Goal: Task Accomplishment & Management: Manage account settings

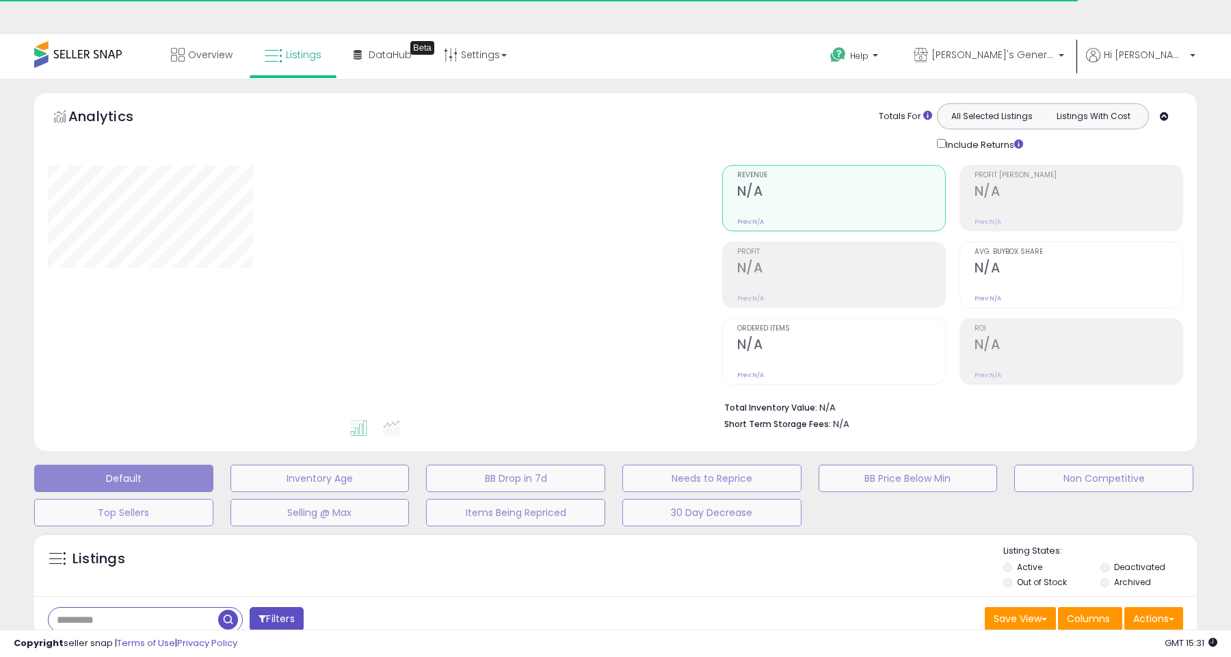
select select "**"
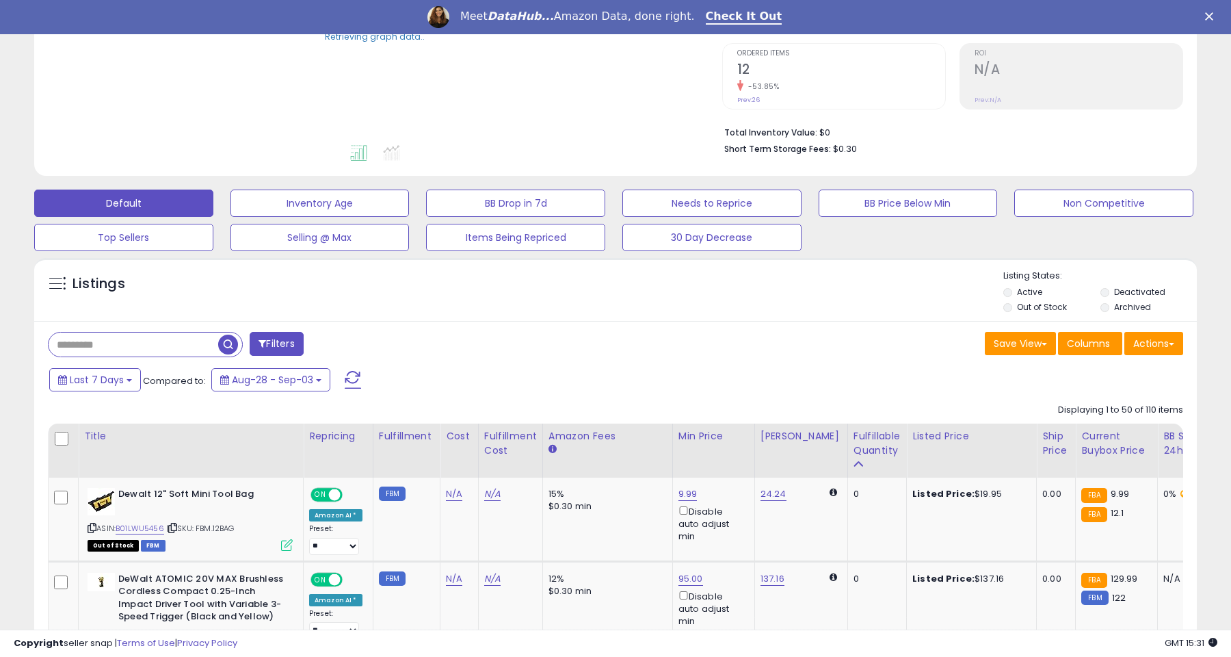
scroll to position [384, 0]
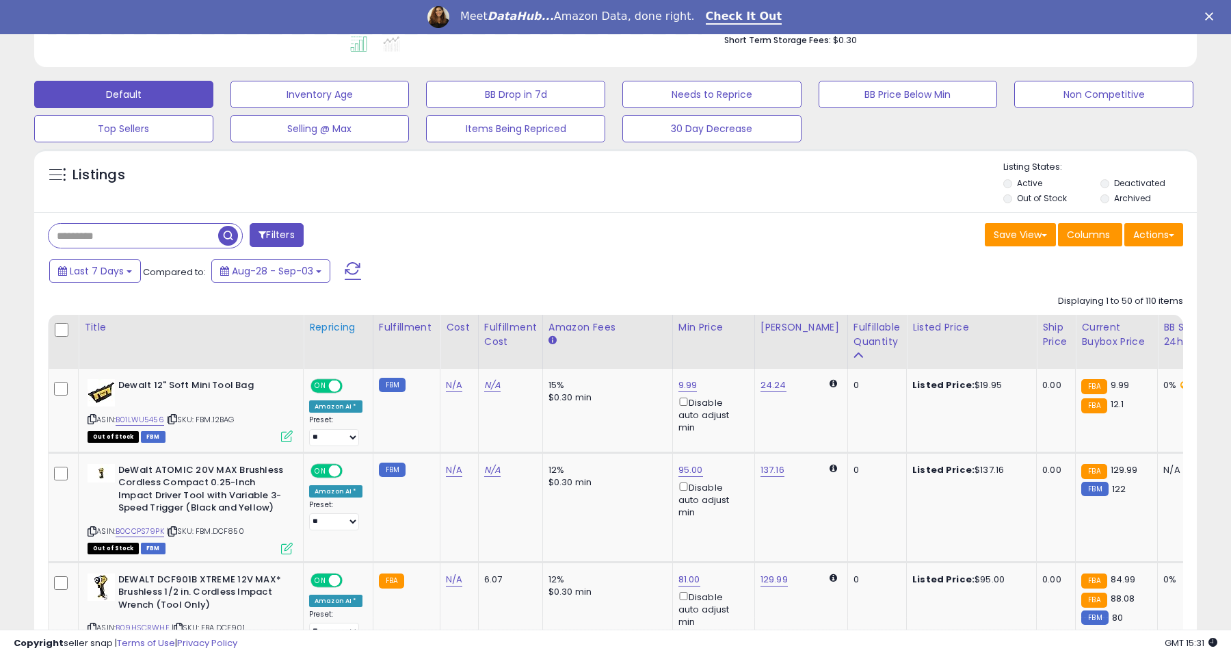
click at [334, 339] on th "Repricing" at bounding box center [339, 342] width 70 height 54
click at [322, 325] on div "Repricing" at bounding box center [338, 327] width 58 height 14
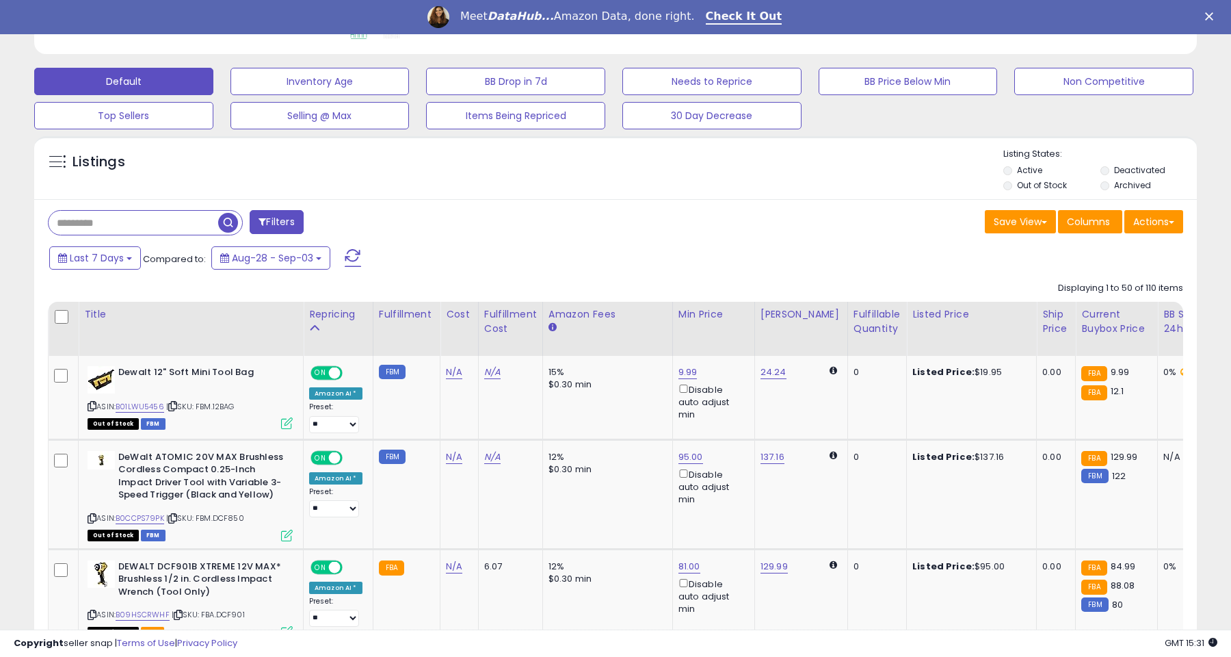
scroll to position [400, 0]
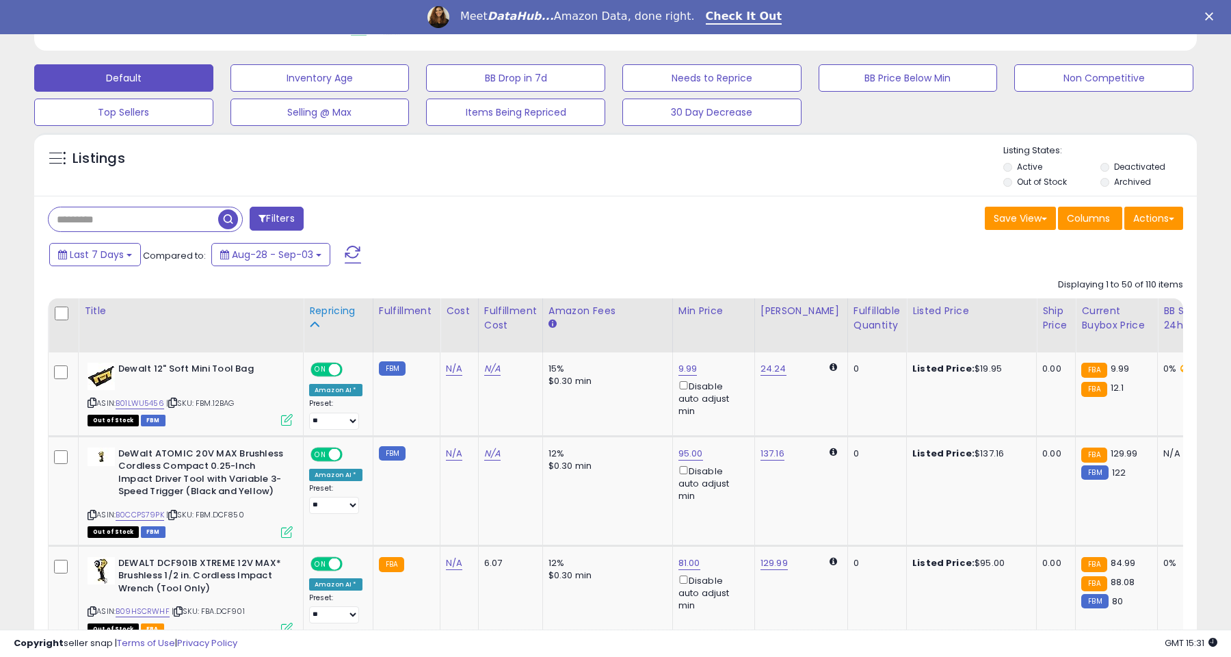
click at [325, 313] on div "Repricing" at bounding box center [338, 311] width 58 height 14
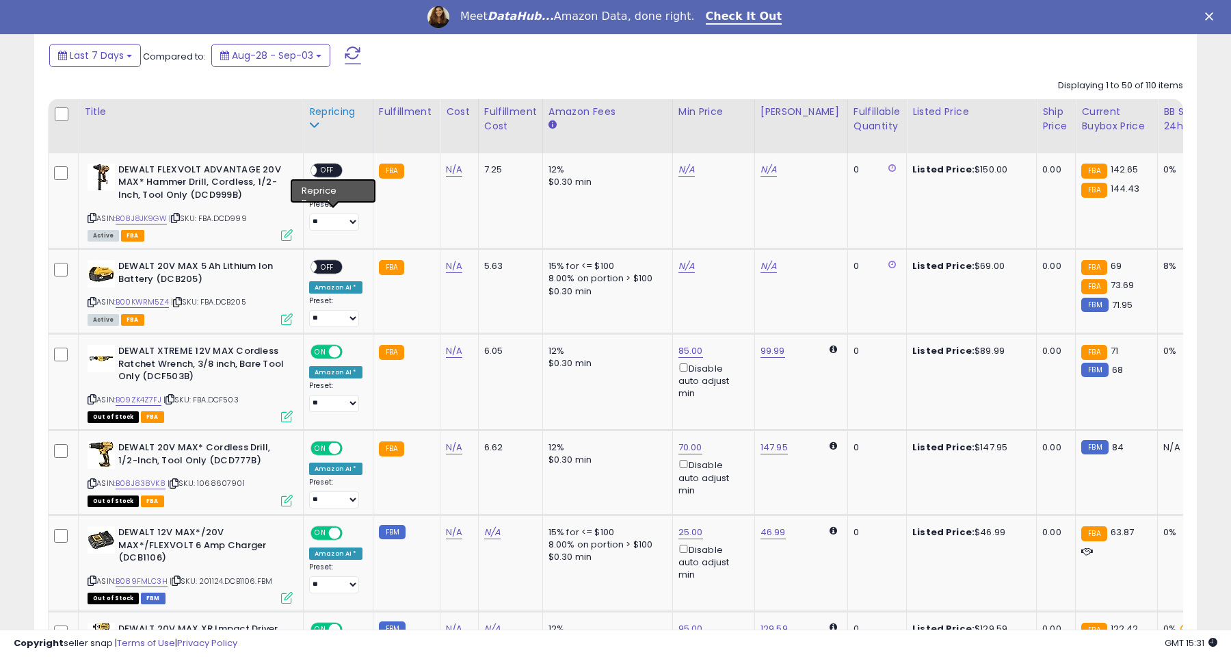
scroll to position [605, 0]
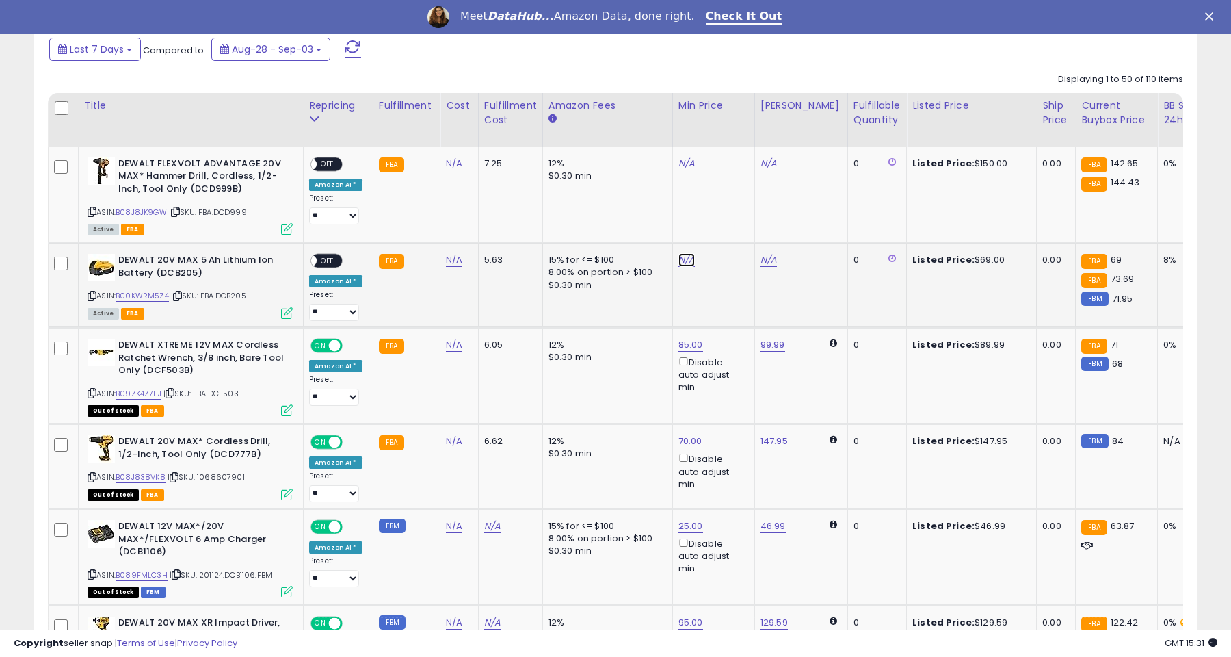
click at [679, 254] on link "N/A" at bounding box center [687, 260] width 16 height 14
type input "**"
click button "submit" at bounding box center [723, 213] width 23 height 21
click at [682, 164] on link "N/A" at bounding box center [687, 164] width 16 height 14
click at [325, 262] on span "OFF" at bounding box center [328, 261] width 22 height 12
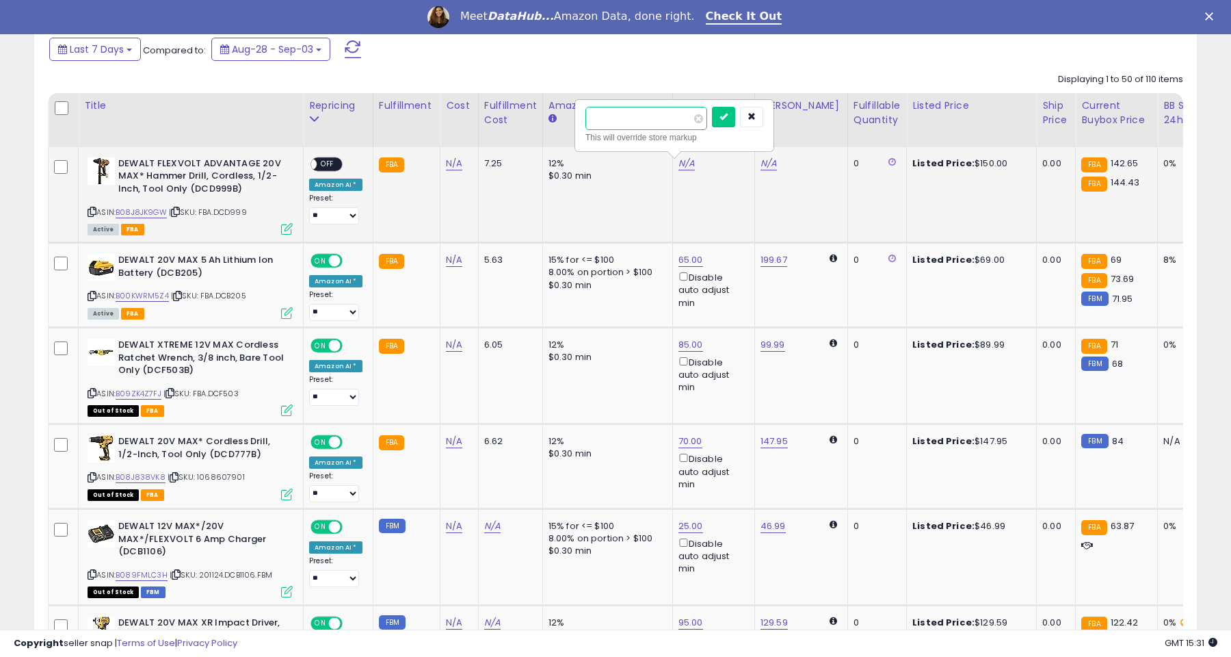
click at [678, 121] on input "number" at bounding box center [647, 118] width 122 height 23
type input "***"
click at [727, 117] on button "submit" at bounding box center [723, 117] width 23 height 21
click at [315, 166] on div "ON OFF" at bounding box center [305, 164] width 32 height 12
click at [326, 158] on span "OFF" at bounding box center [328, 164] width 22 height 12
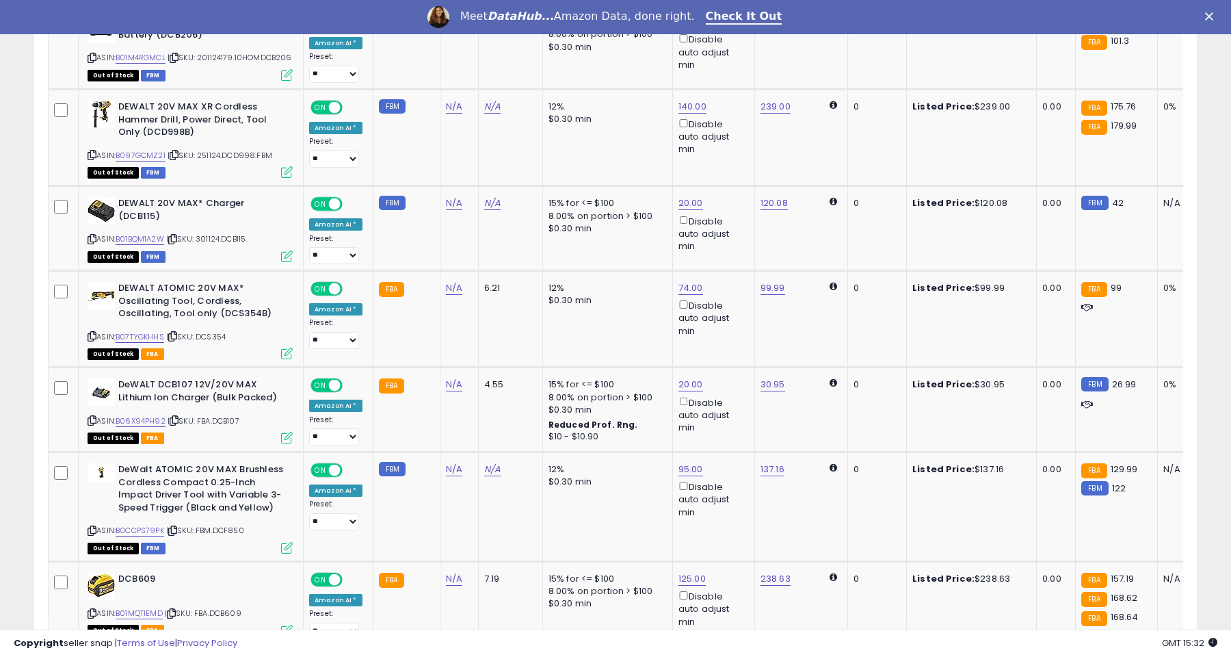
scroll to position [4940, 0]
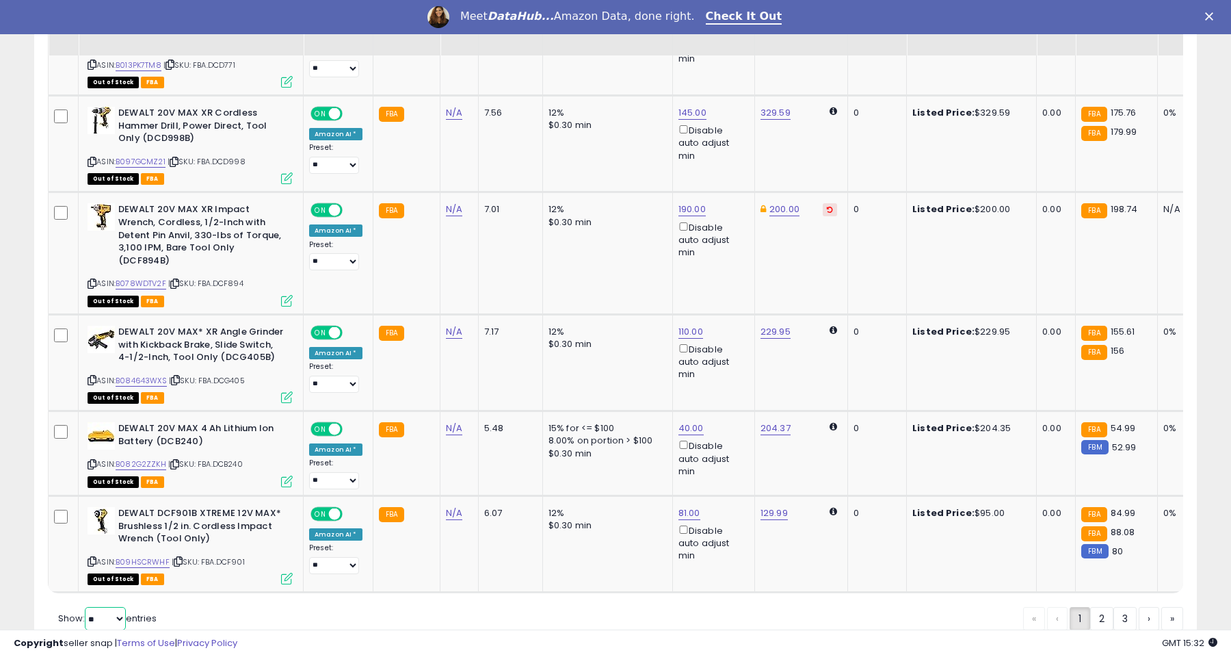
click at [96, 607] on select "** **" at bounding box center [105, 618] width 41 height 23
click at [1116, 607] on link "3" at bounding box center [1125, 618] width 23 height 23
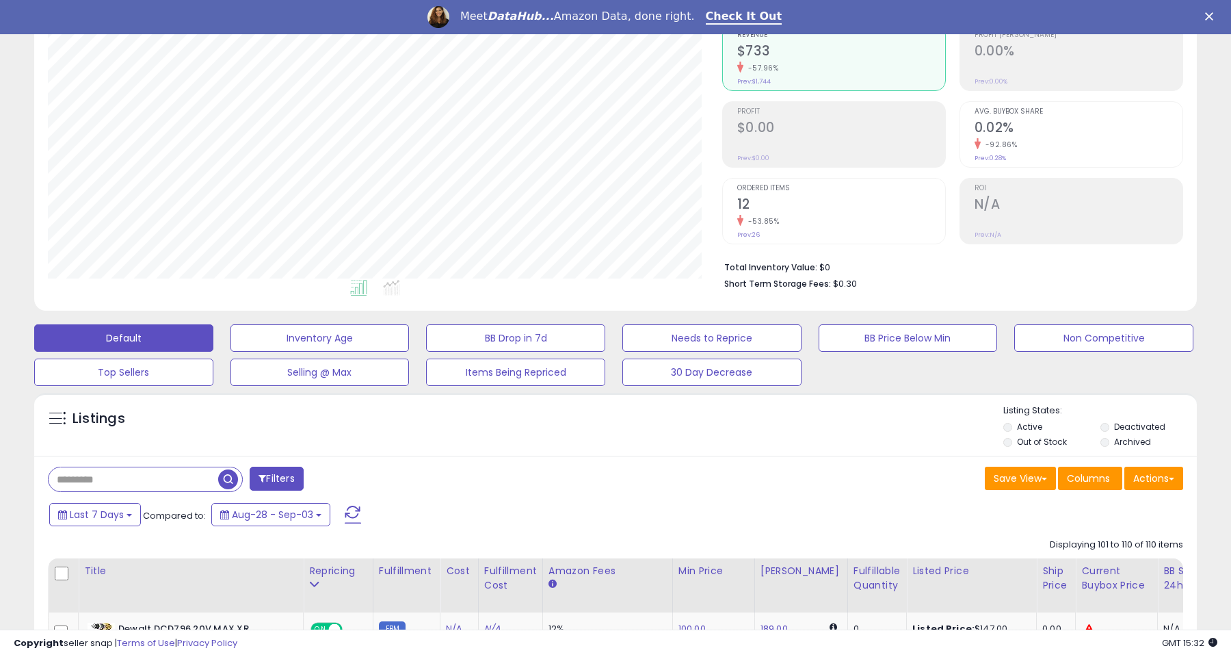
scroll to position [0, 0]
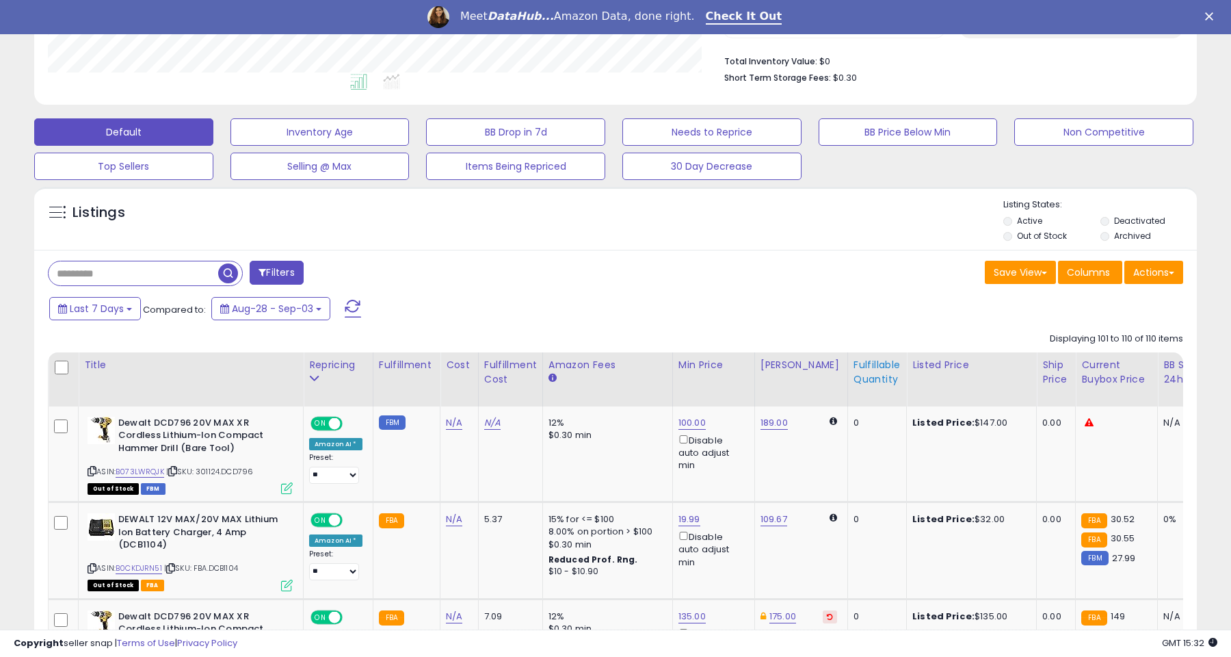
click at [854, 365] on div "Fulfillable Quantity" at bounding box center [877, 372] width 47 height 29
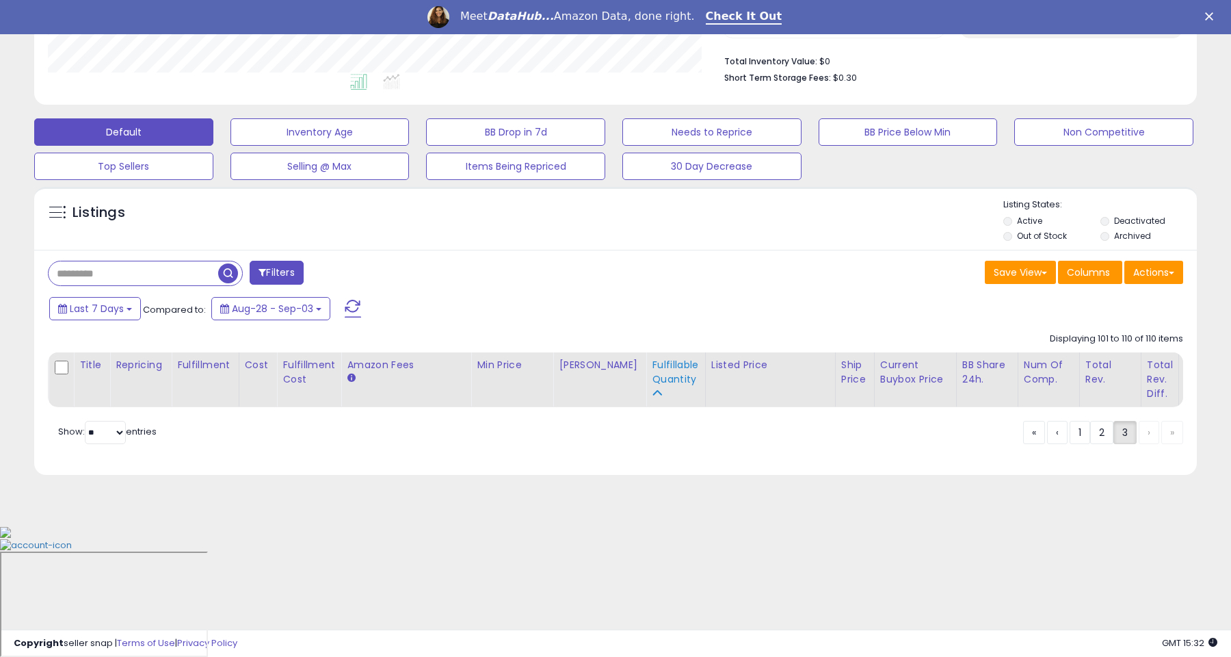
scroll to position [213, 0]
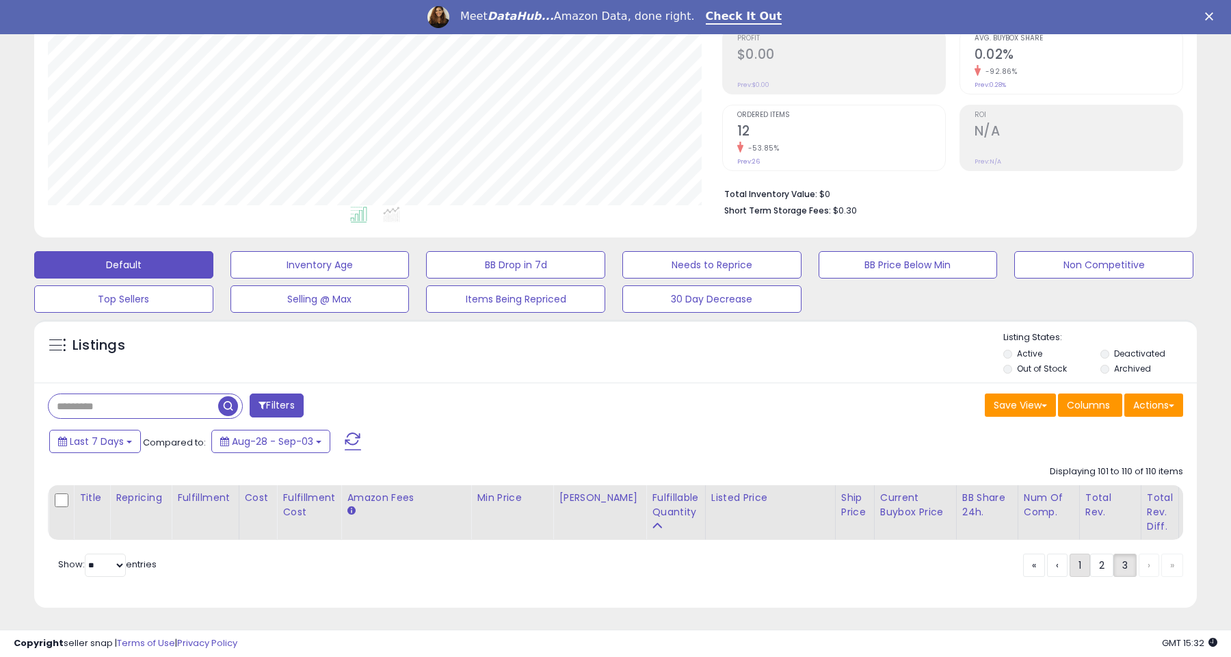
click at [1076, 560] on link "1" at bounding box center [1080, 564] width 21 height 23
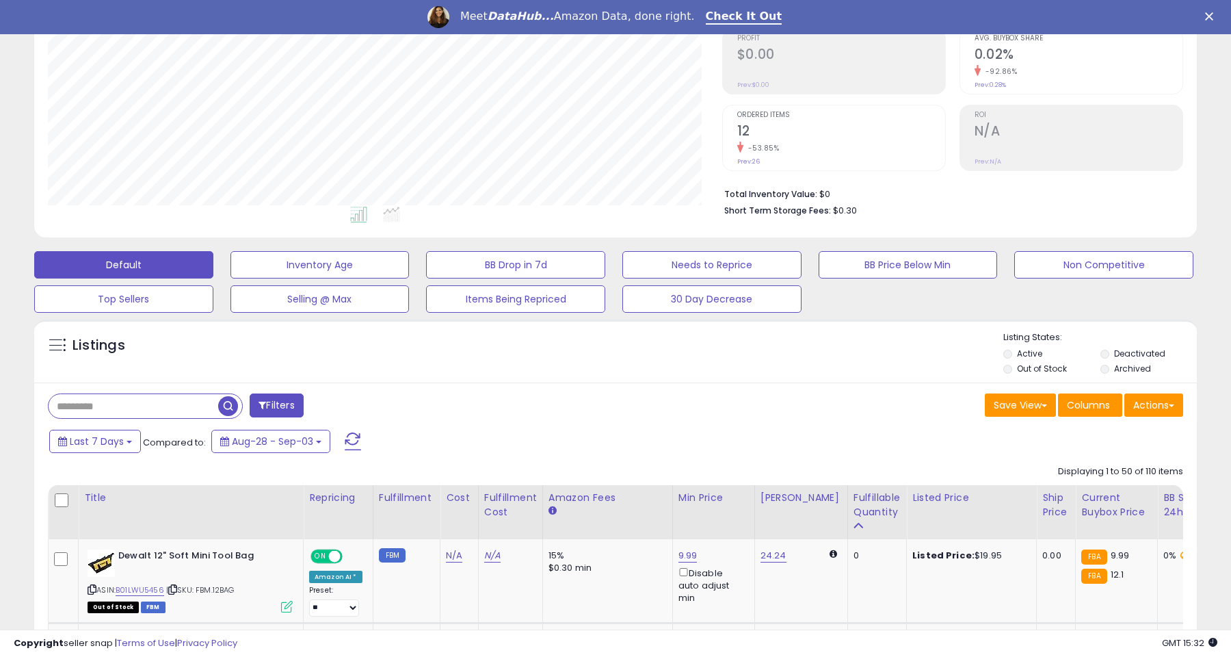
scroll to position [346, 0]
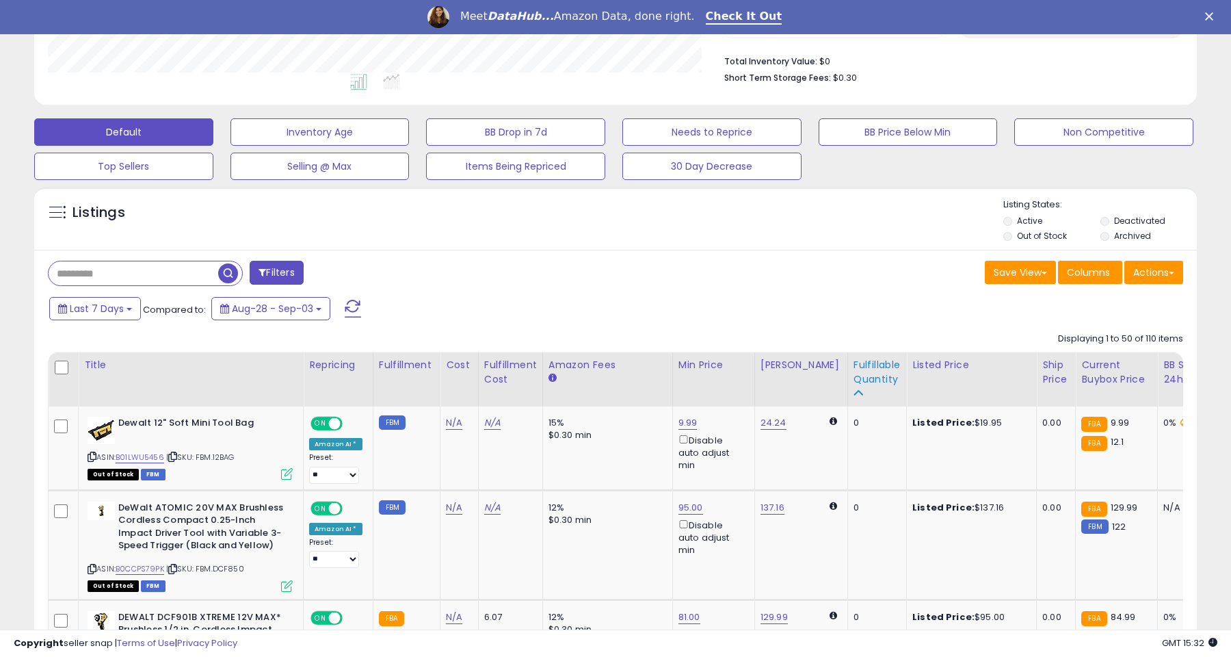
click at [857, 376] on div "Fulfillable Quantity" at bounding box center [877, 372] width 47 height 29
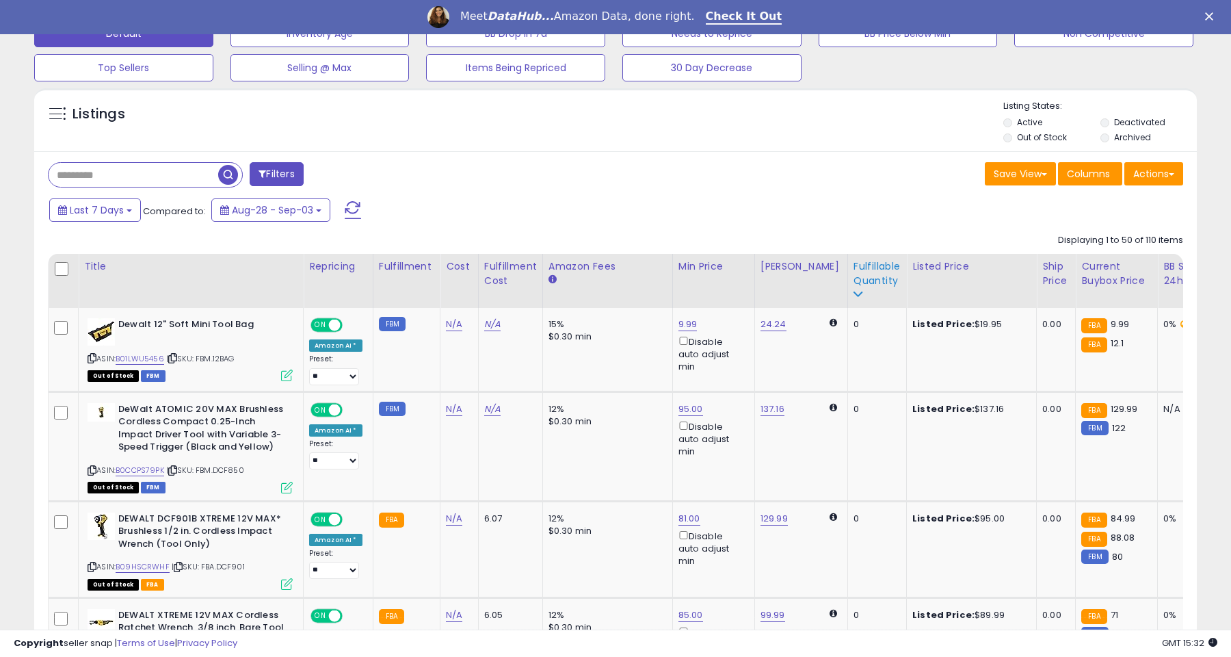
scroll to position [446, 0]
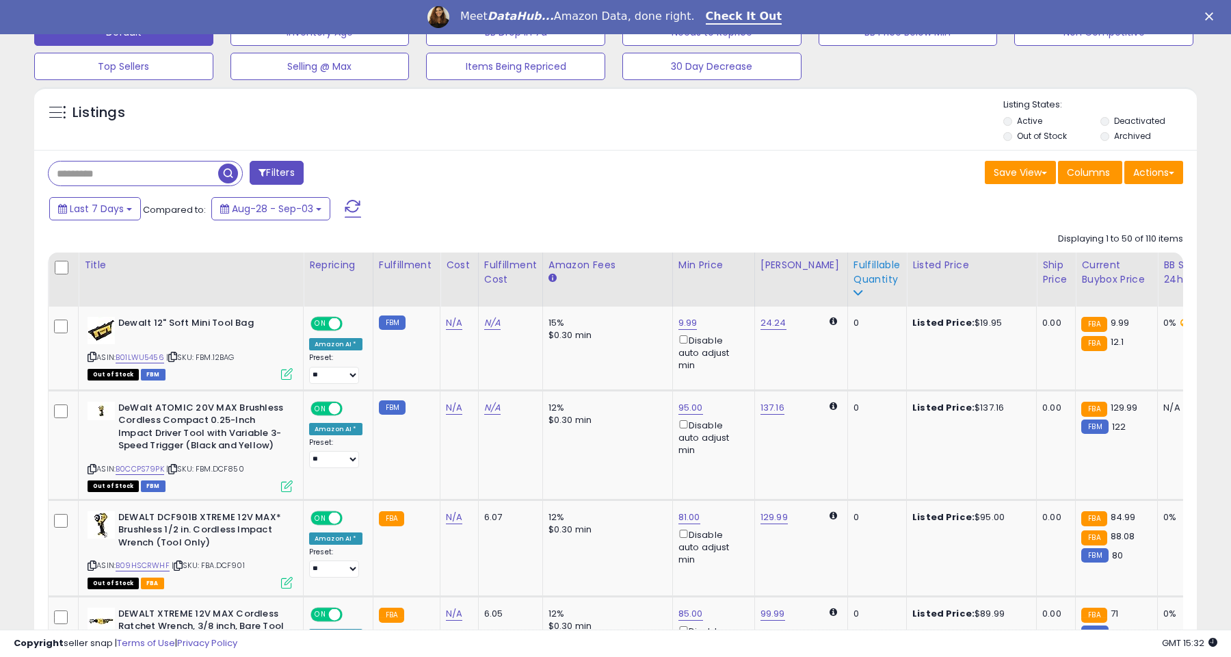
click at [854, 275] on div "Fulfillable Quantity" at bounding box center [877, 272] width 47 height 29
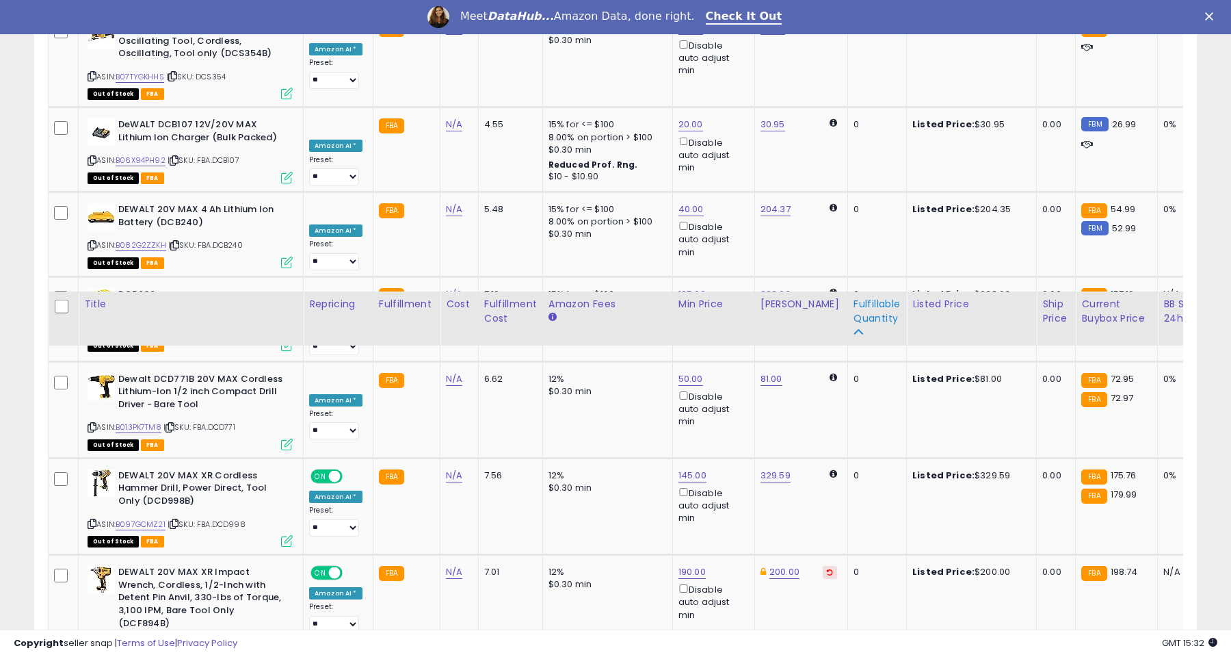
scroll to position [4953, 0]
